Goal: Task Accomplishment & Management: Manage account settings

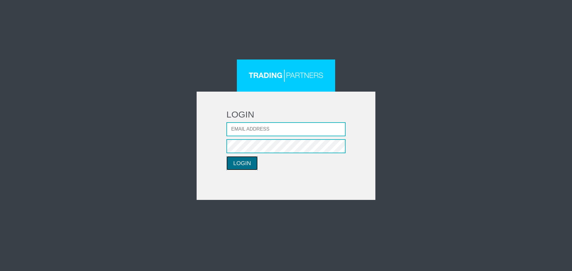
click at [239, 165] on button "LOGIN" at bounding box center [241, 163] width 31 height 14
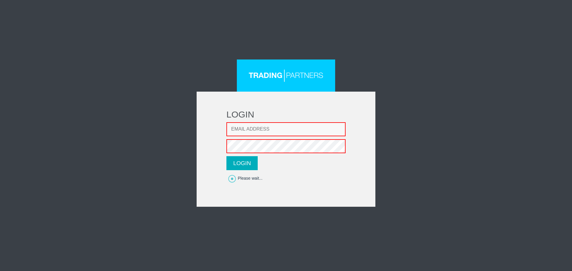
click at [247, 130] on input "Email address" at bounding box center [285, 129] width 119 height 14
type input "fadisalloum82@hotmail.com"
click at [248, 161] on button "LOGIN" at bounding box center [241, 163] width 31 height 14
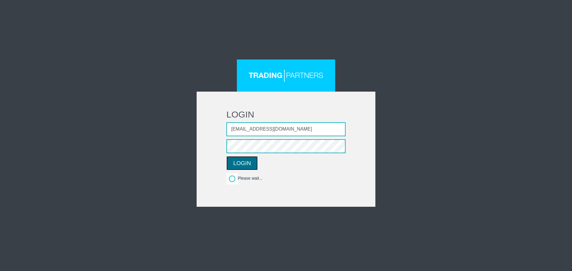
click at [241, 166] on button "LOGIN" at bounding box center [241, 163] width 31 height 14
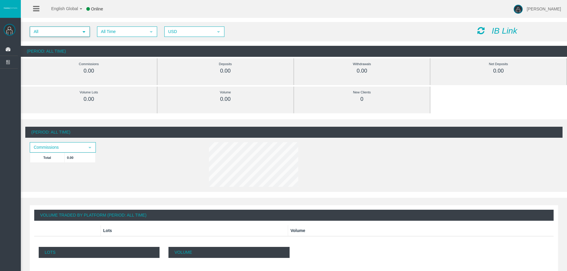
click at [83, 30] on span "select" at bounding box center [84, 31] width 5 height 5
click at [60, 41] on div "All" at bounding box center [59, 41] width 59 height 8
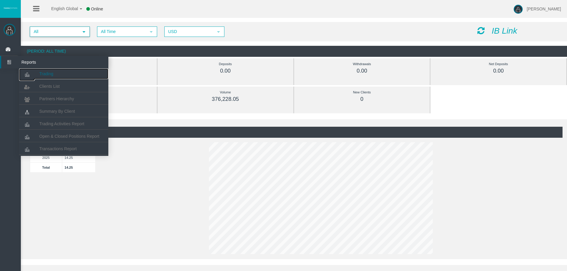
click at [46, 74] on span "Trading" at bounding box center [46, 73] width 14 height 5
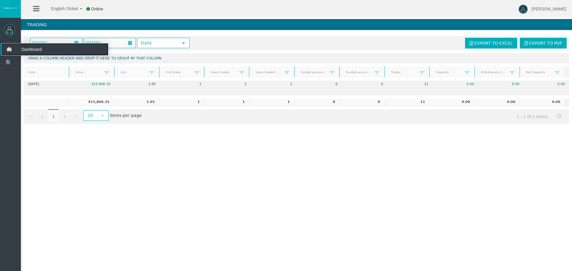
click at [15, 45] on icon at bounding box center [9, 49] width 16 height 13
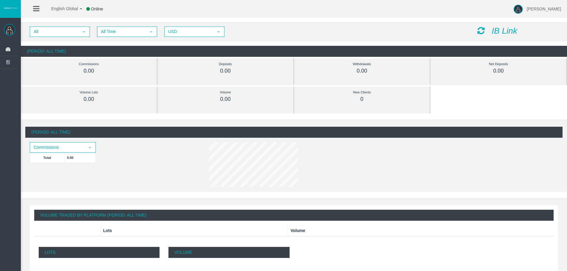
click at [481, 29] on icon at bounding box center [481, 31] width 7 height 8
click at [480, 30] on icon at bounding box center [481, 31] width 7 height 8
click at [216, 29] on span "select" at bounding box center [218, 31] width 11 height 9
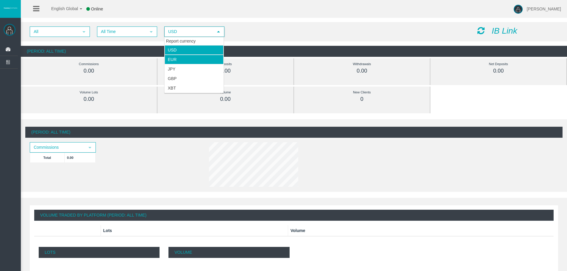
click at [206, 60] on li "EUR" at bounding box center [194, 60] width 59 height 10
